Goal: Ask a question

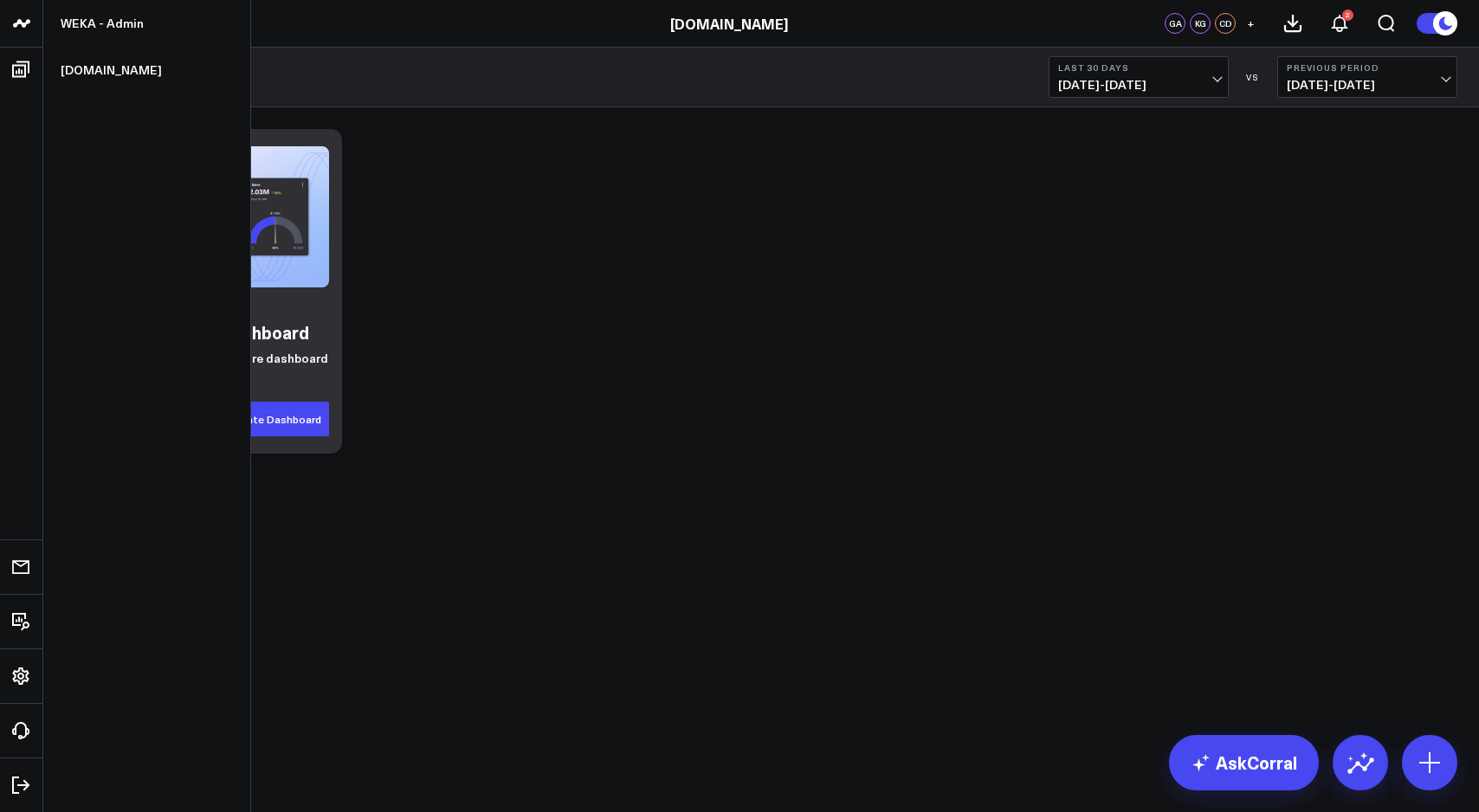
click at [28, 30] on icon at bounding box center [21, 23] width 21 height 21
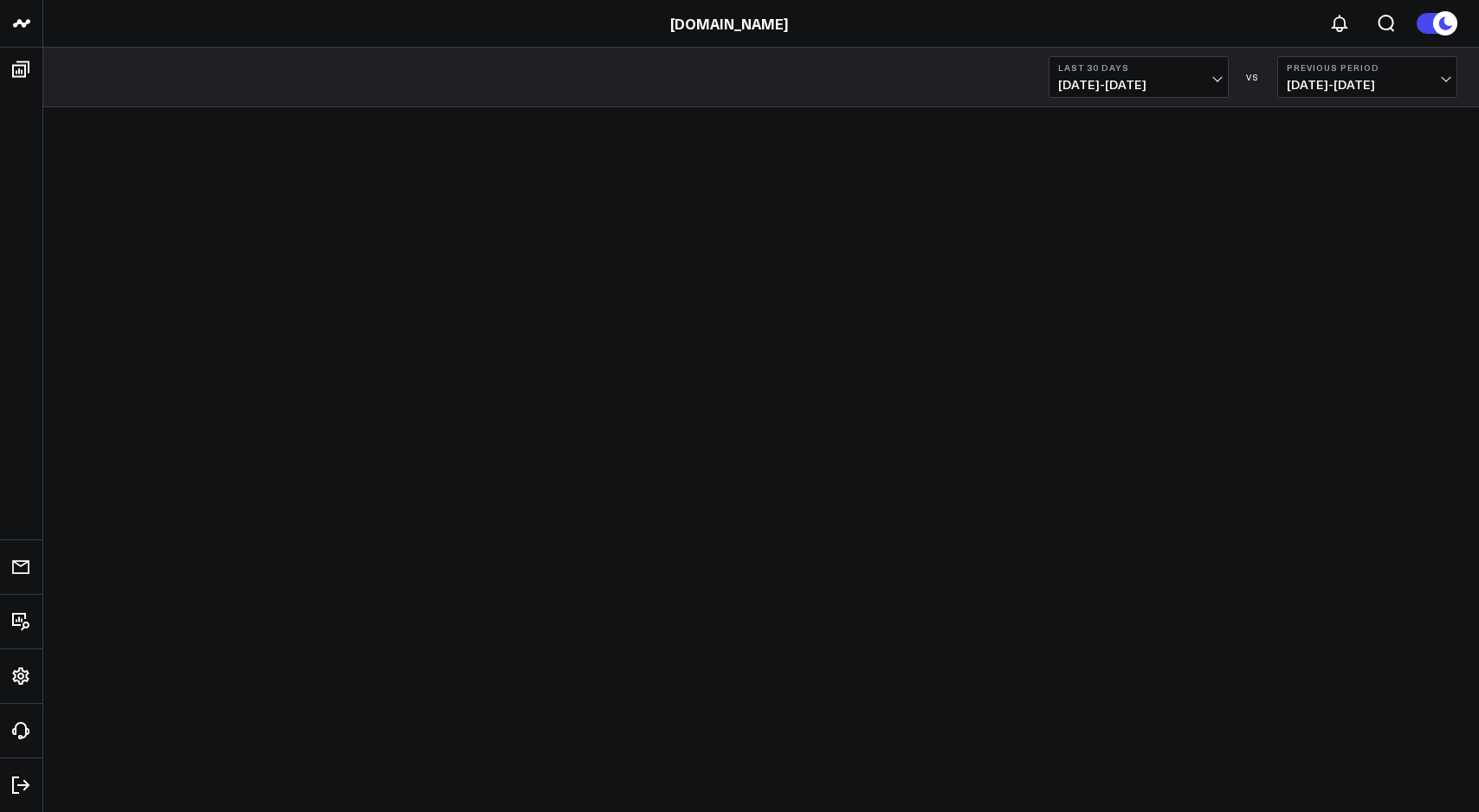
click at [88, 30] on div "[DOMAIN_NAME]" at bounding box center [728, 23] width 1457 height 19
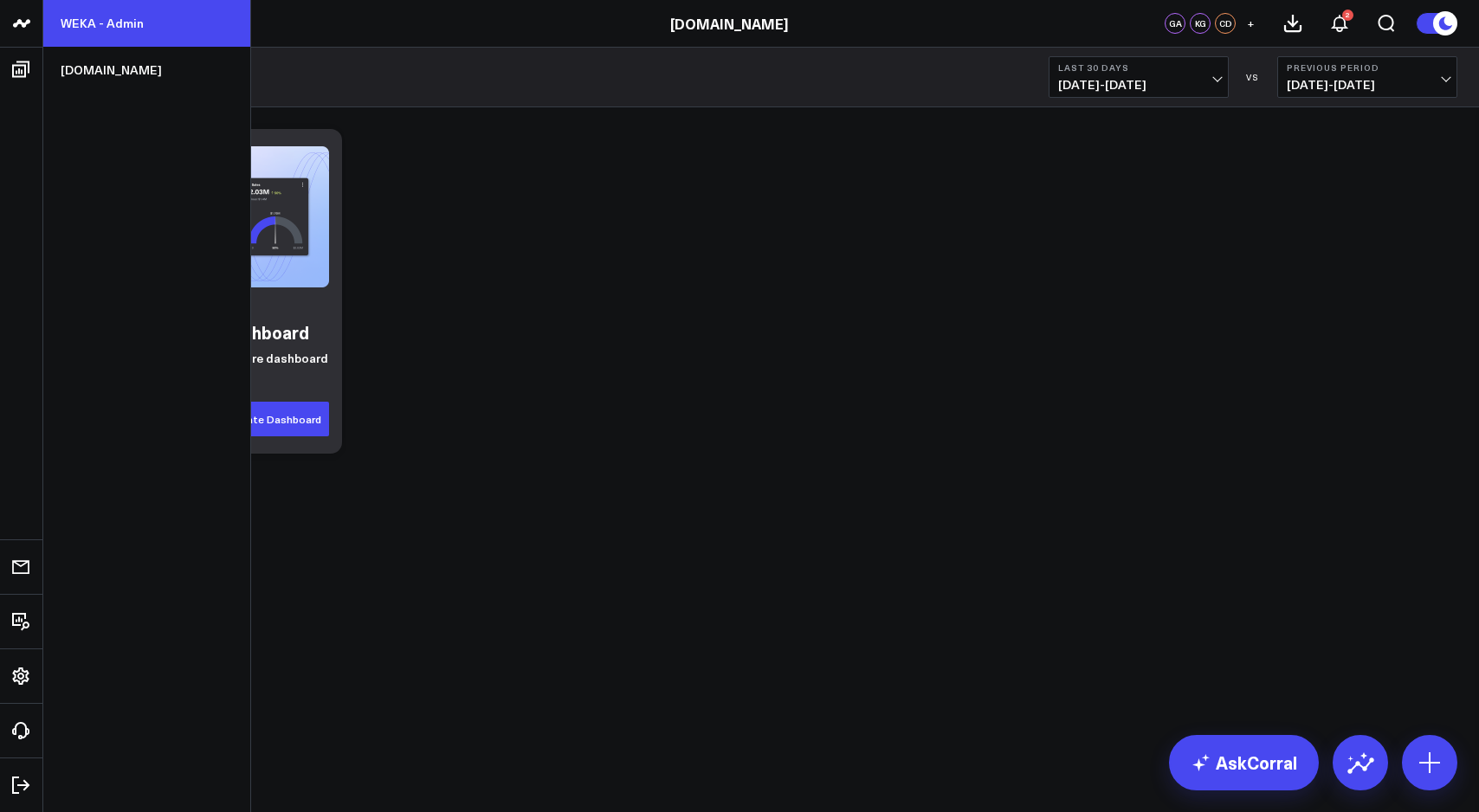
click at [104, 21] on link "WEKA - Admin" at bounding box center [147, 23] width 207 height 47
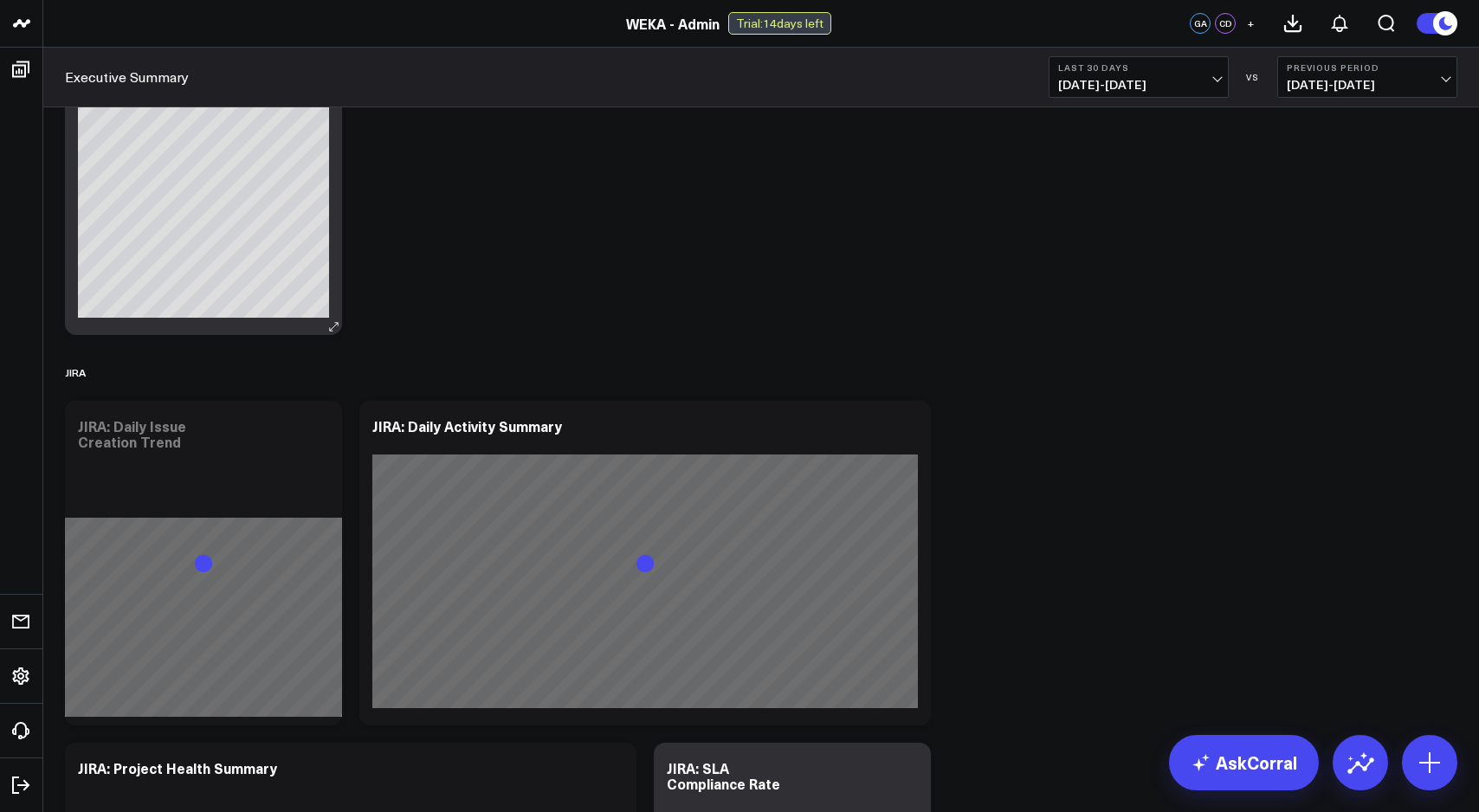
scroll to position [3437, 0]
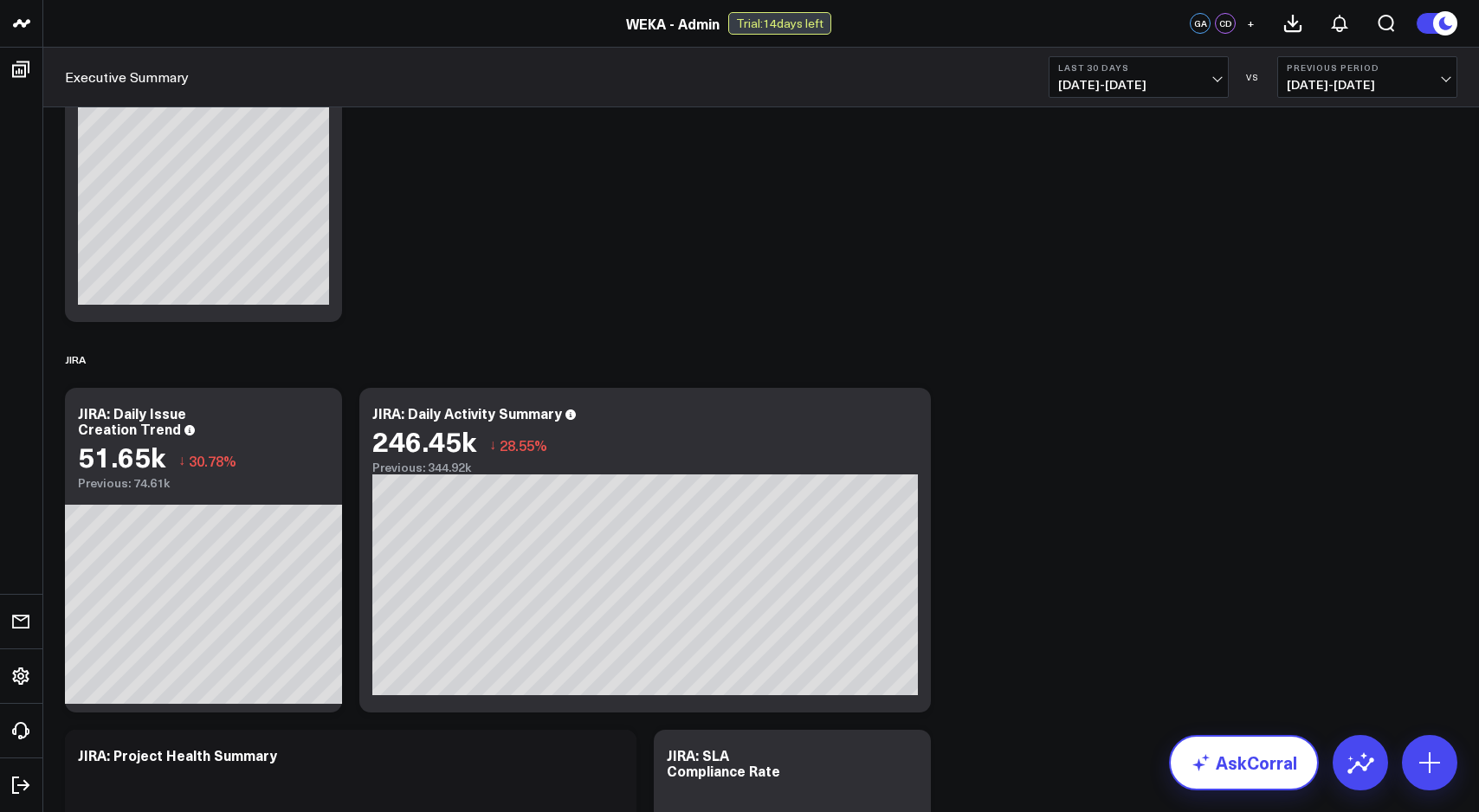
click at [1254, 758] on link "AskCorral" at bounding box center [1244, 762] width 150 height 55
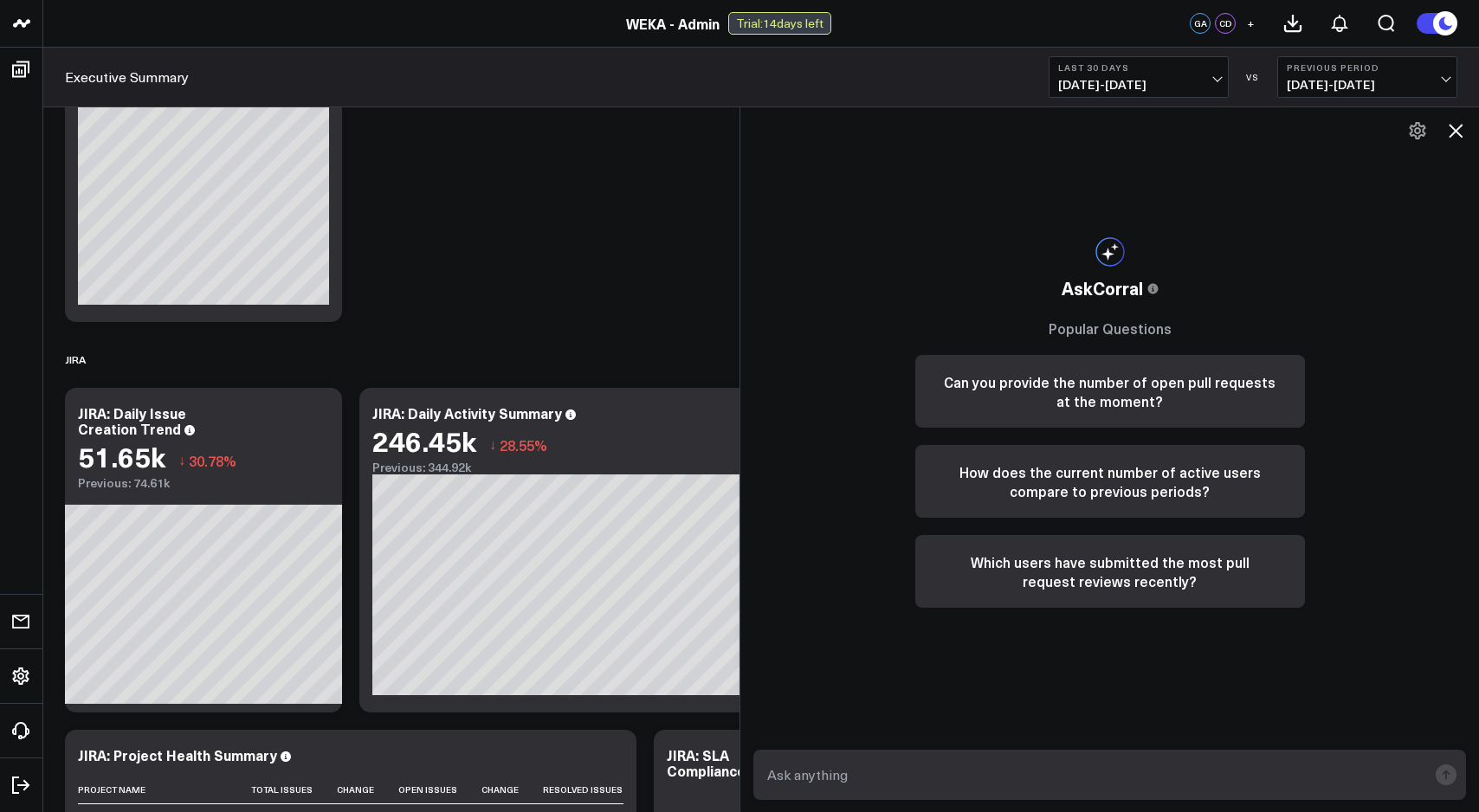
click at [960, 776] on textarea at bounding box center [1094, 775] width 664 height 31
type textarea "how many open opportunities are there by country"
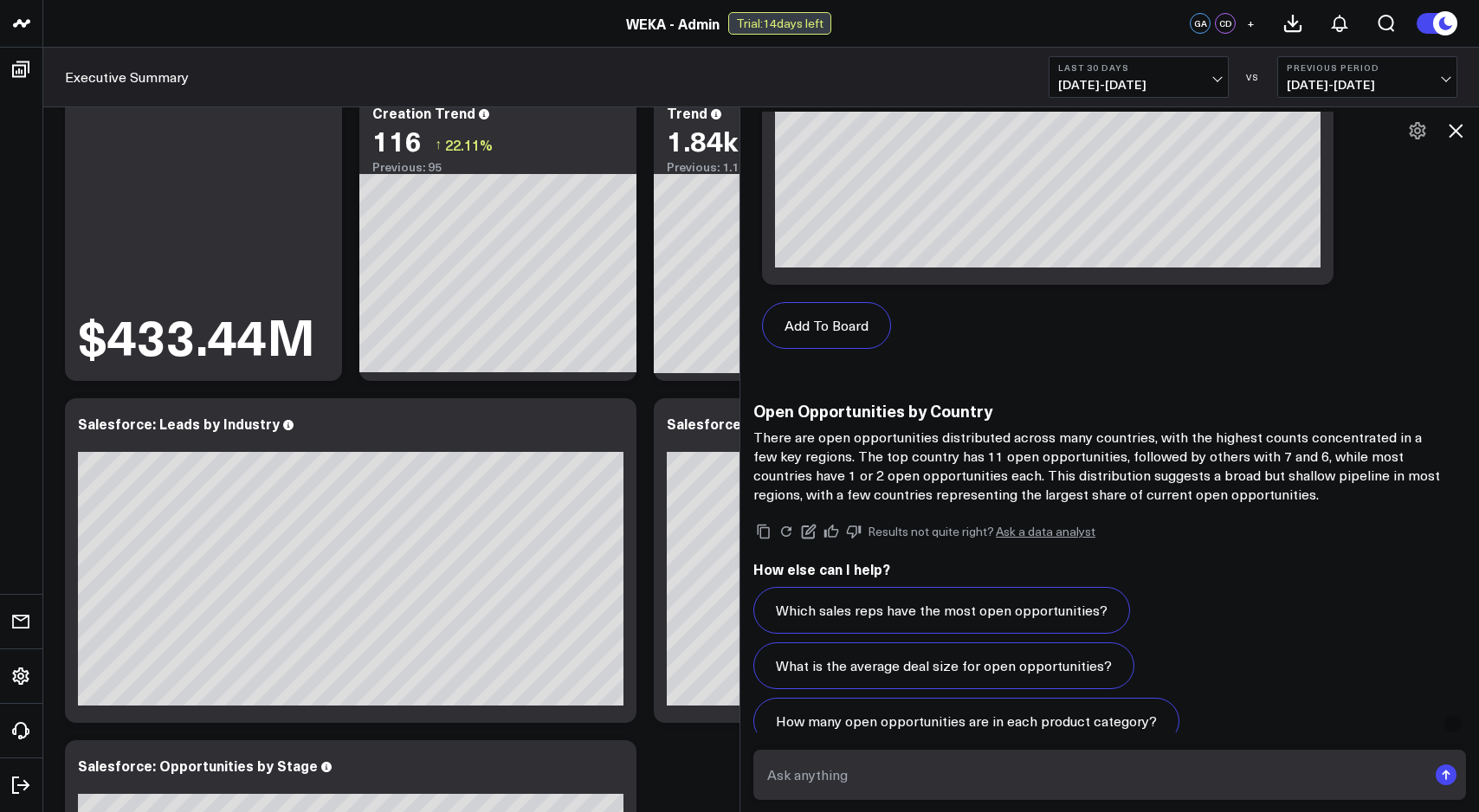
scroll to position [0, 0]
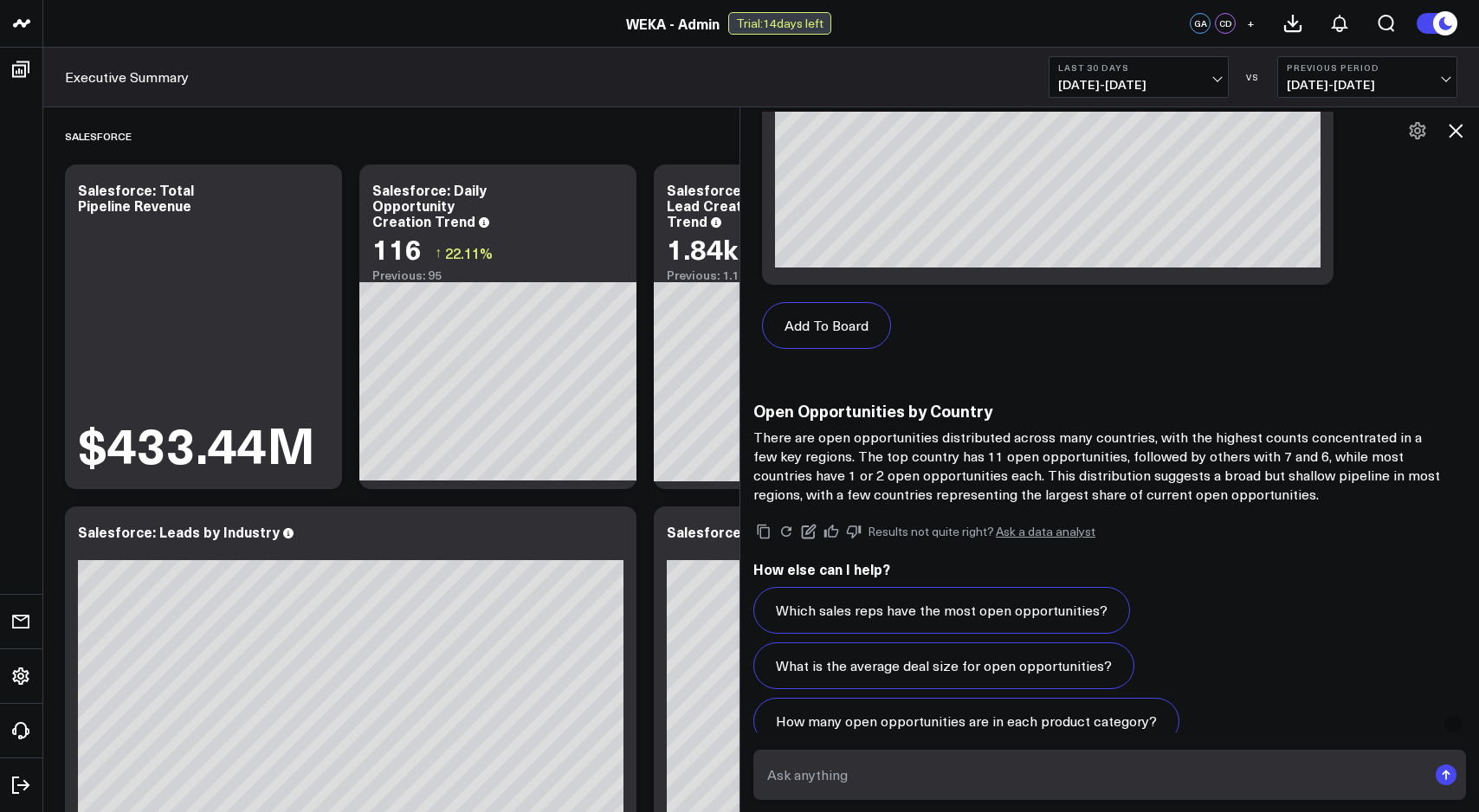
click at [1454, 132] on icon at bounding box center [1455, 130] width 14 height 14
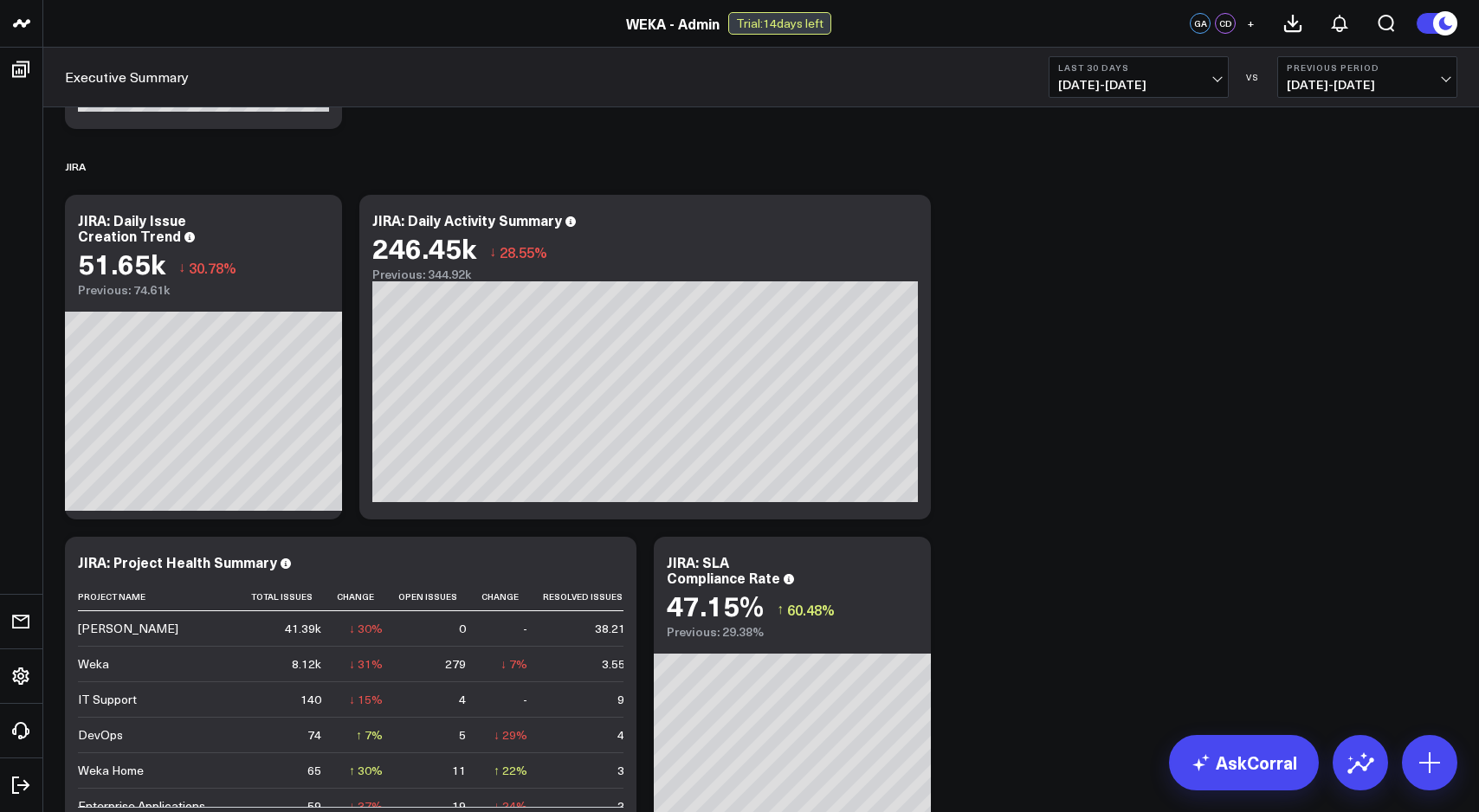
scroll to position [4183, 0]
